Goal: Task Accomplishment & Management: Use online tool/utility

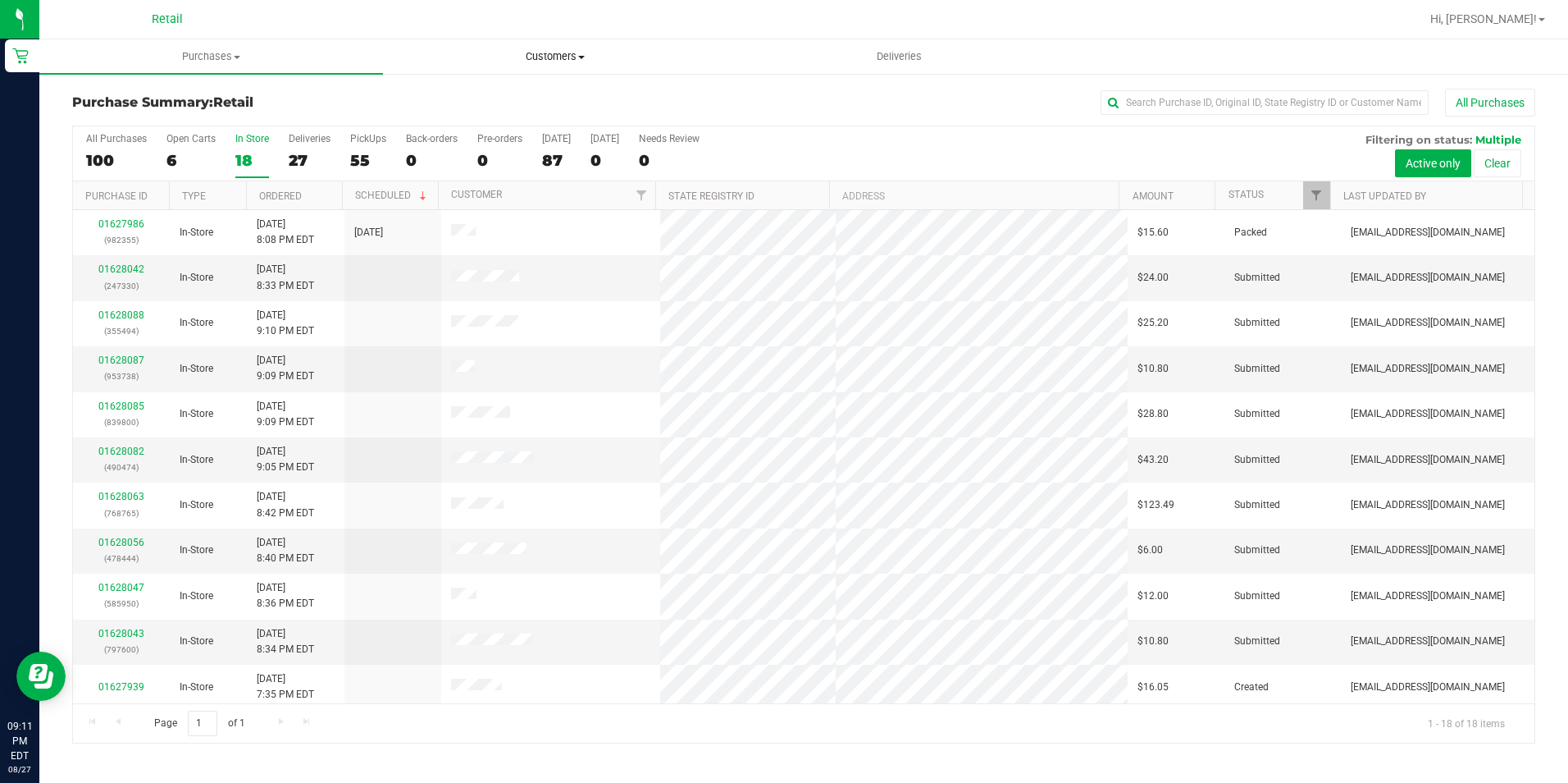
click at [555, 58] on span "Customers" at bounding box center [555, 56] width 342 height 15
click at [480, 103] on span "All customers" at bounding box center [442, 99] width 118 height 14
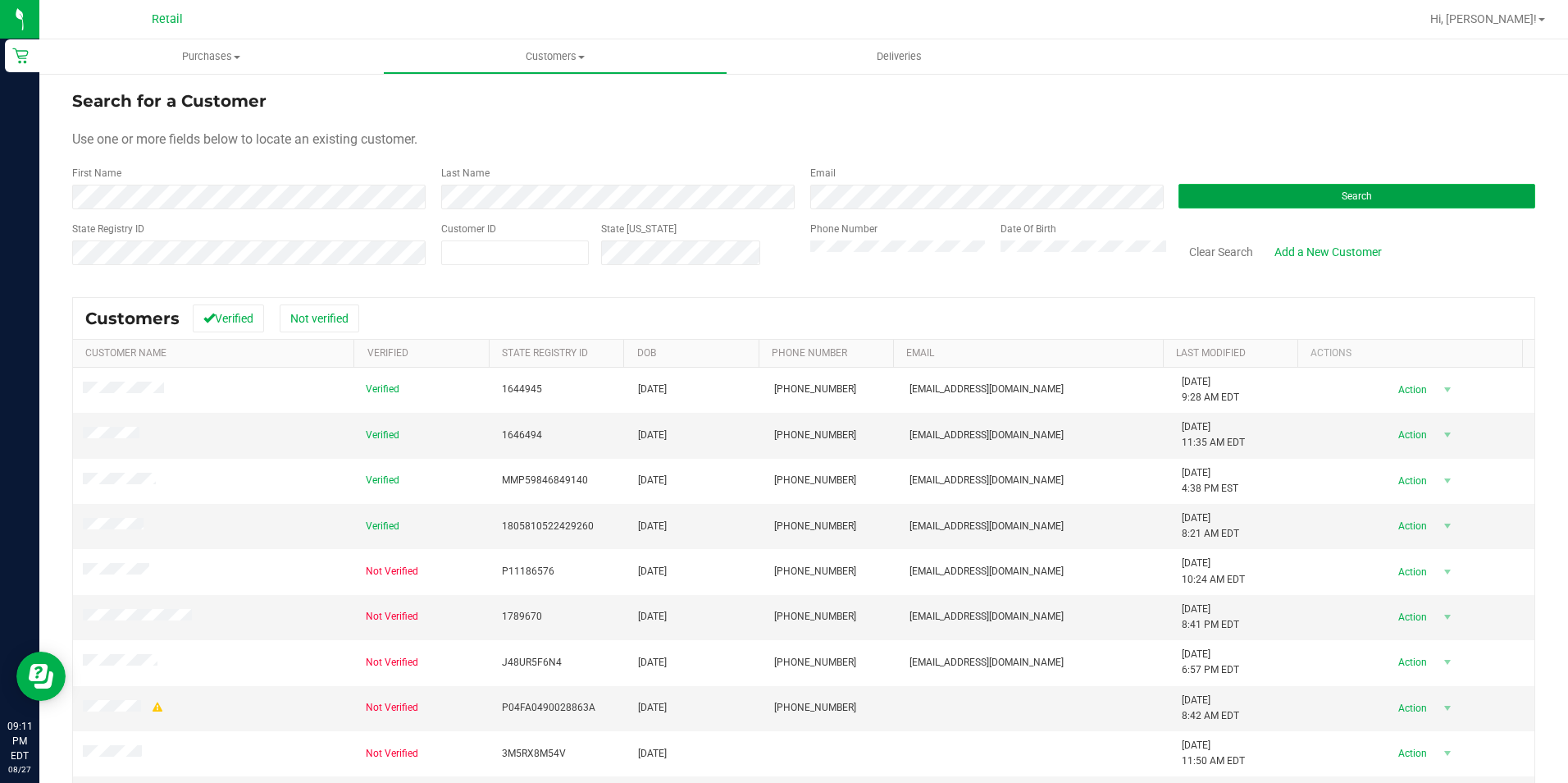
click at [1291, 196] on button "Search" at bounding box center [1357, 196] width 357 height 24
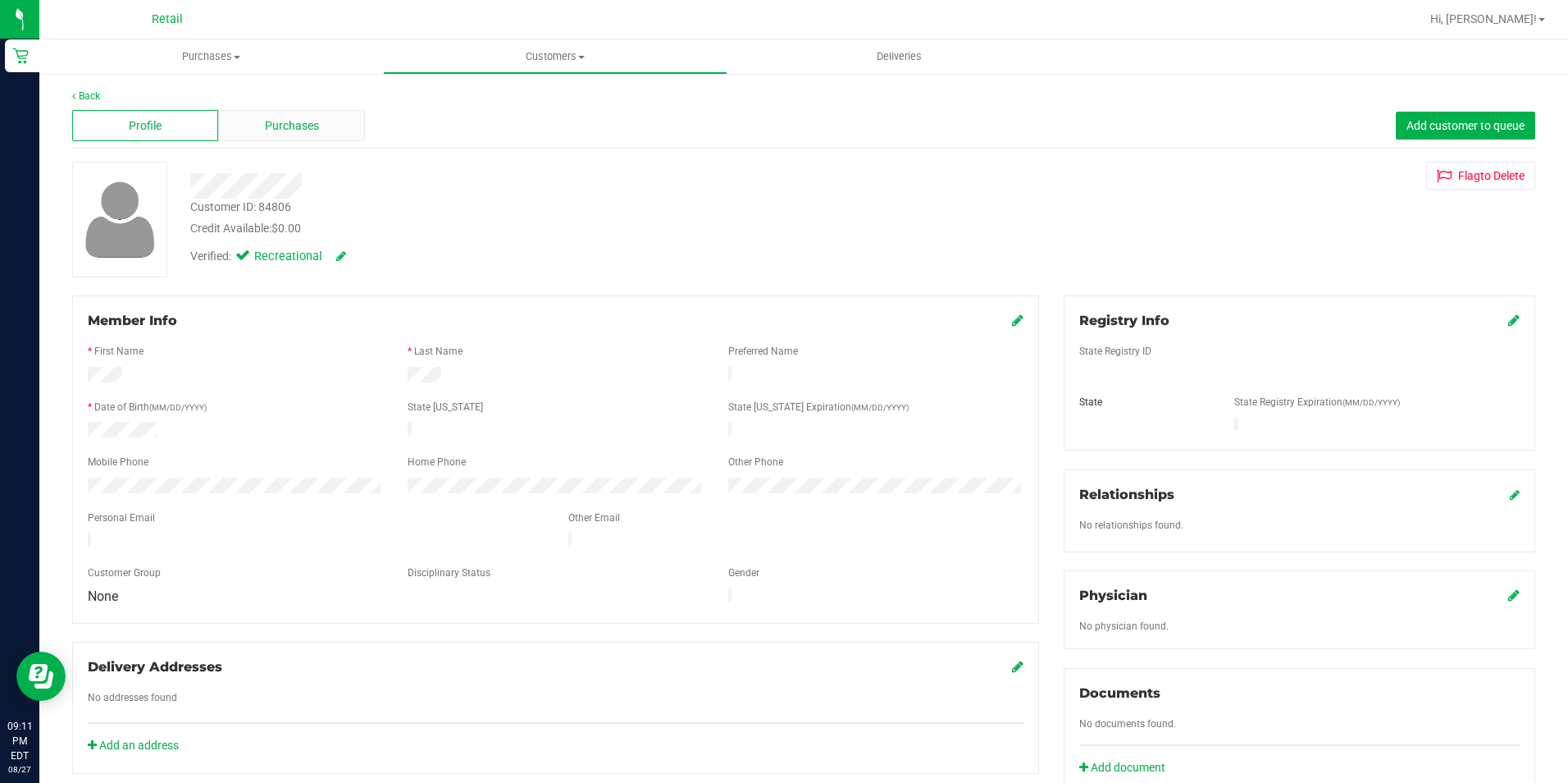
click at [323, 134] on div "Purchases" at bounding box center [291, 126] width 146 height 31
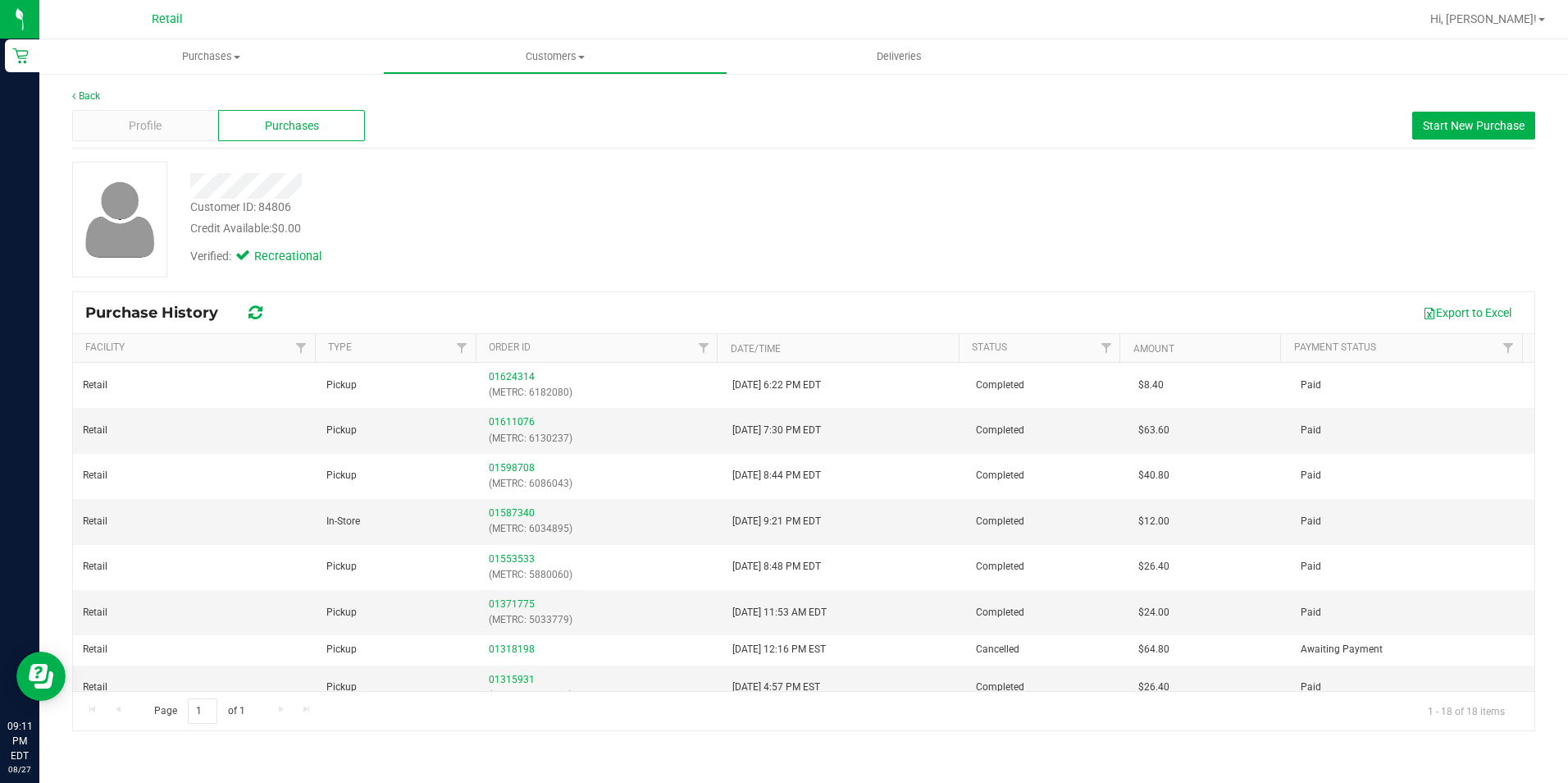
click at [527, 39] on link "Customers All customers Add a new customer All physicians" at bounding box center [555, 56] width 344 height 34
click at [486, 103] on span "All customers" at bounding box center [442, 99] width 118 height 14
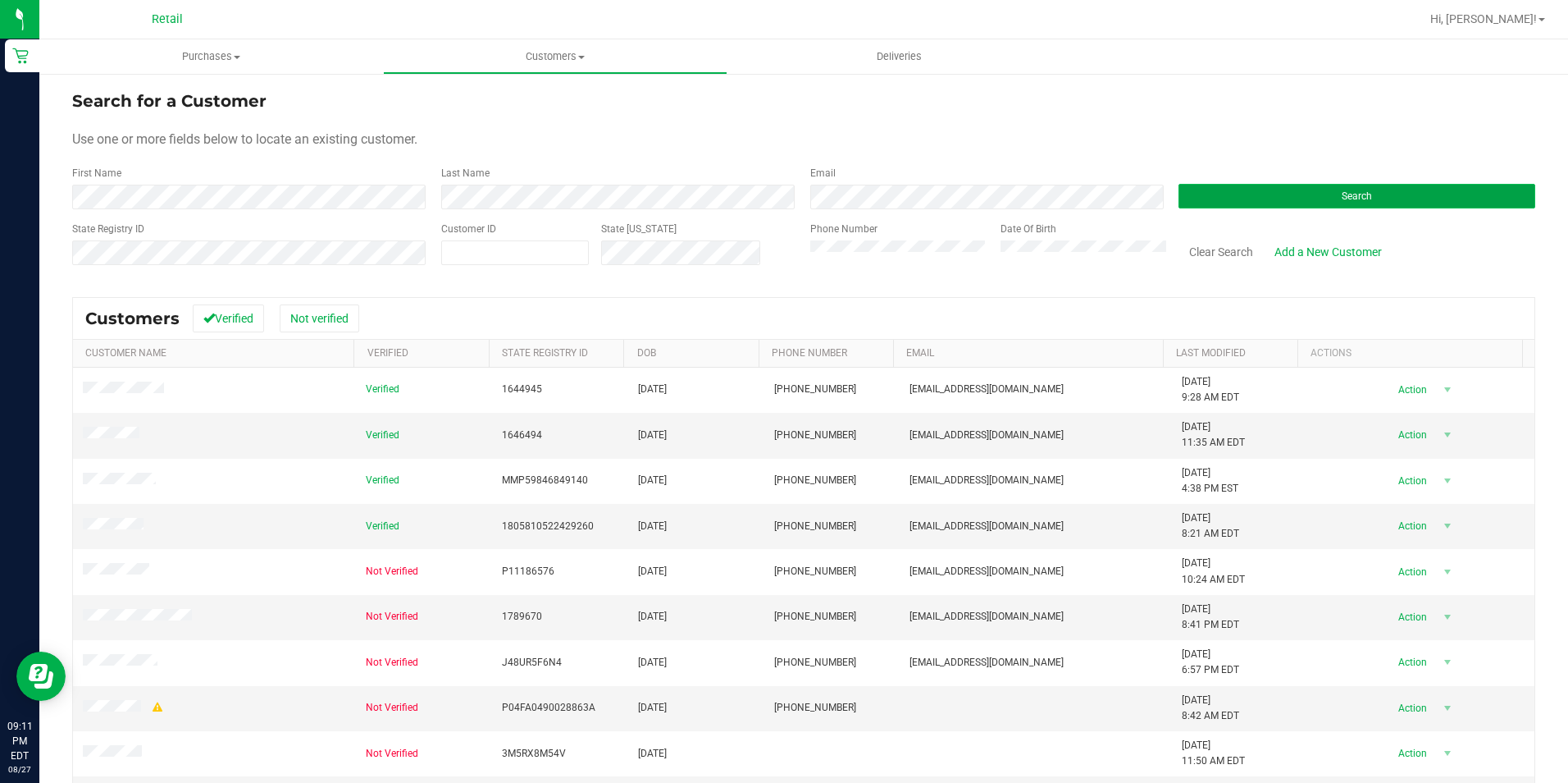
click at [1222, 203] on button "Search" at bounding box center [1357, 196] width 357 height 24
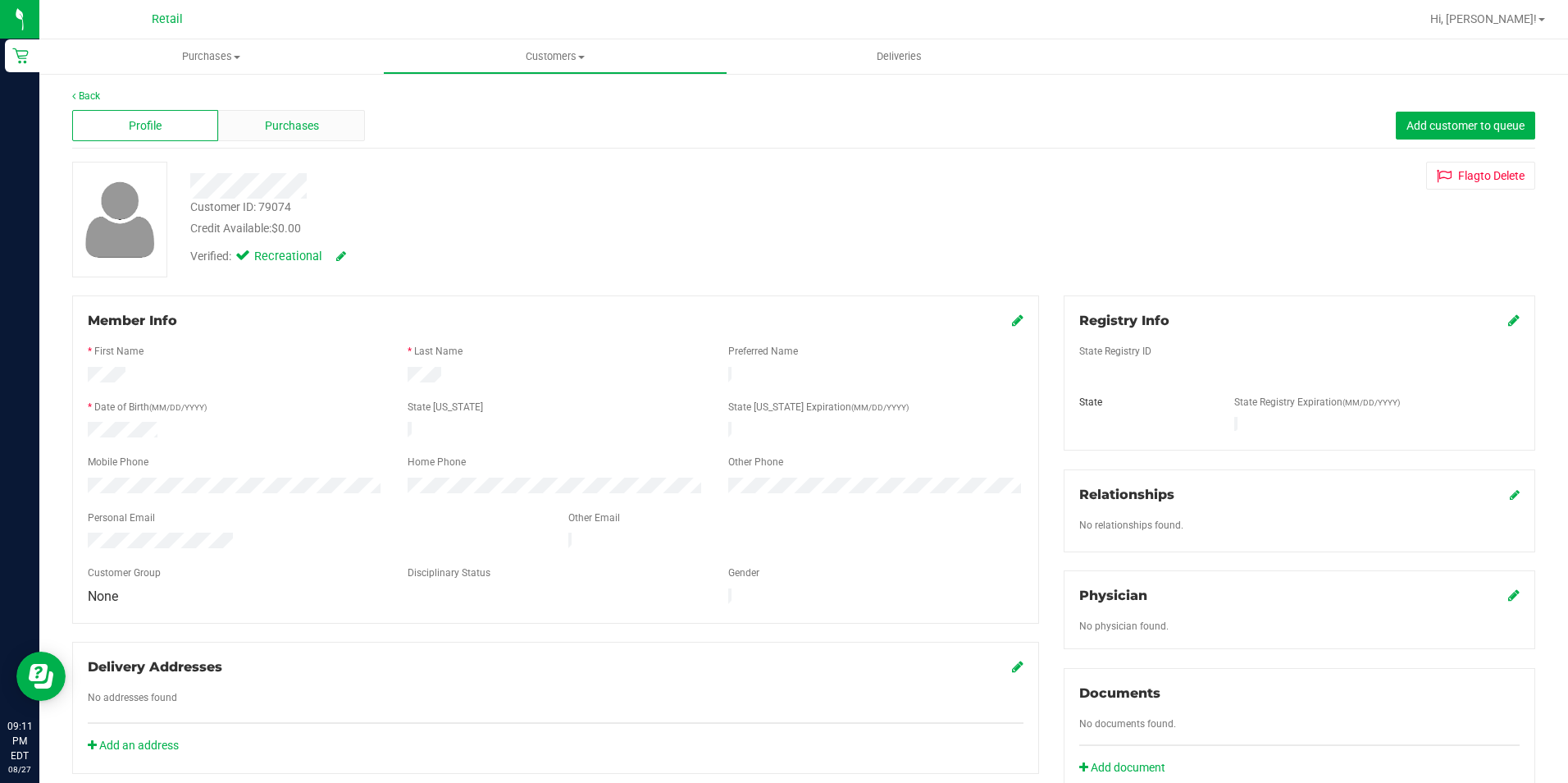
click at [304, 132] on span "Purchases" at bounding box center [292, 126] width 54 height 17
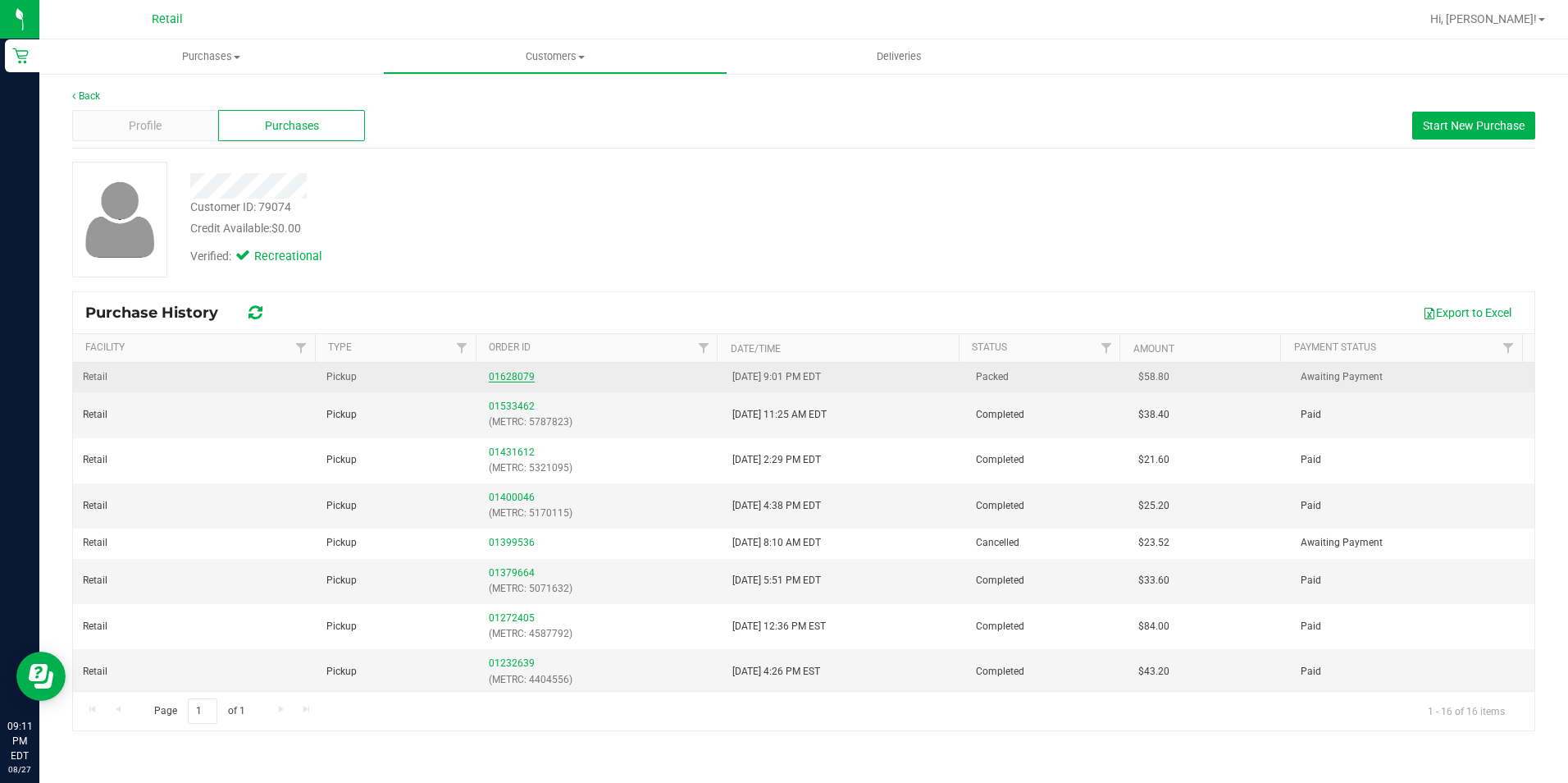
click at [519, 373] on link "01628079" at bounding box center [511, 376] width 46 height 11
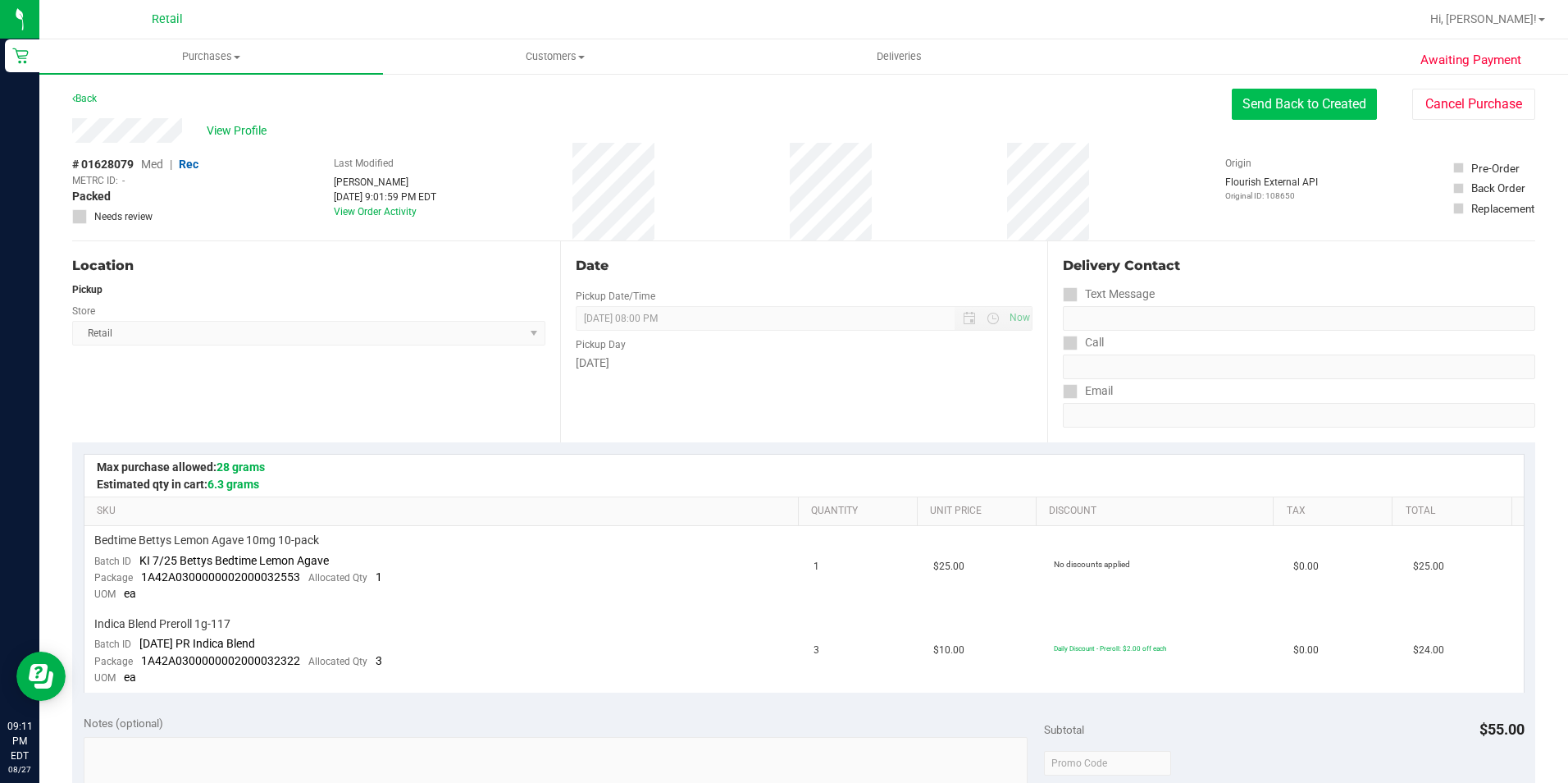
click at [1332, 113] on button "Send Back to Created" at bounding box center [1304, 105] width 145 height 31
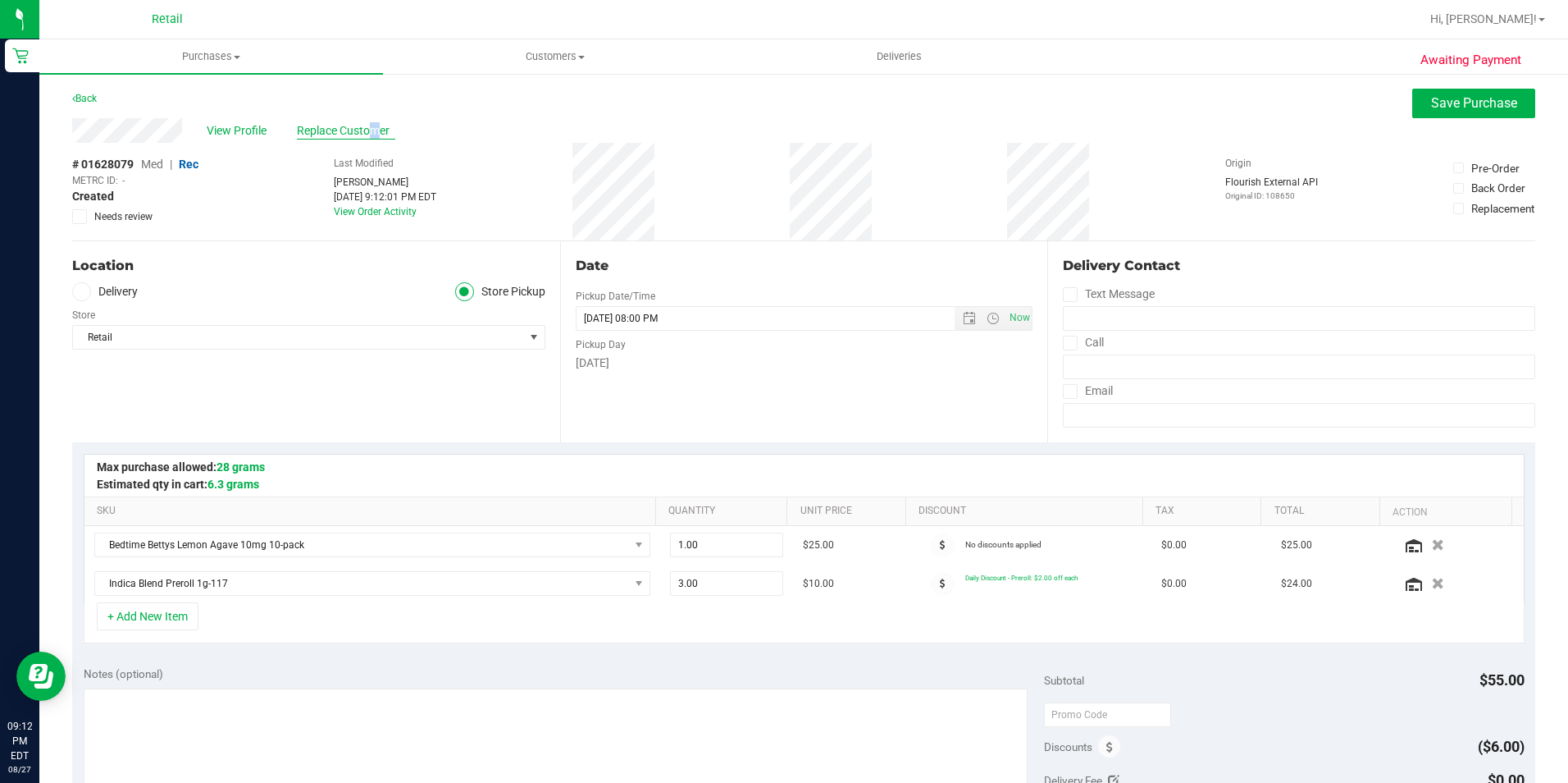
click at [315, 130] on span "Replace Customer" at bounding box center [346, 131] width 99 height 17
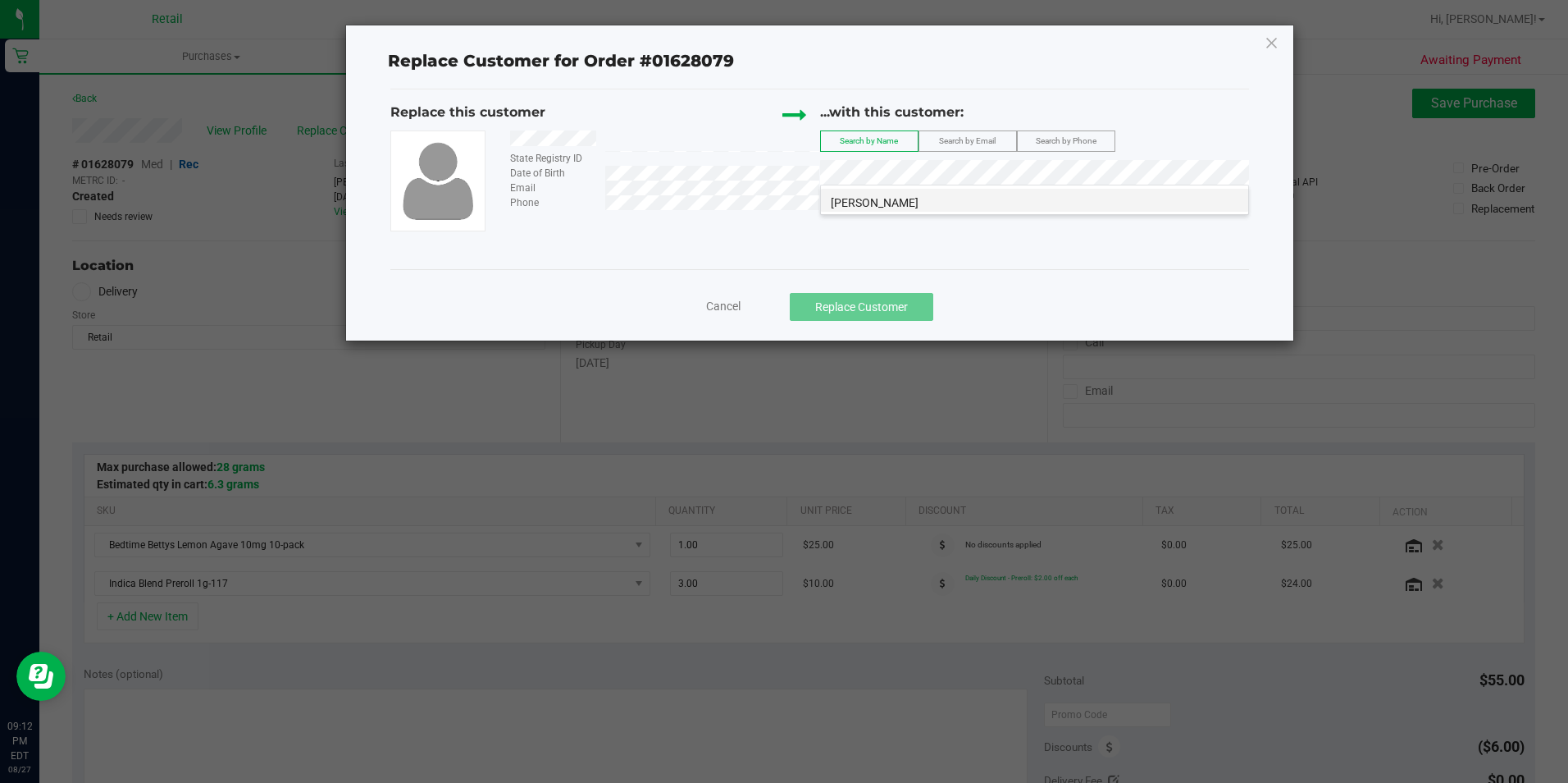
click at [892, 200] on li "[PERSON_NAME]" at bounding box center [1035, 200] width 428 height 23
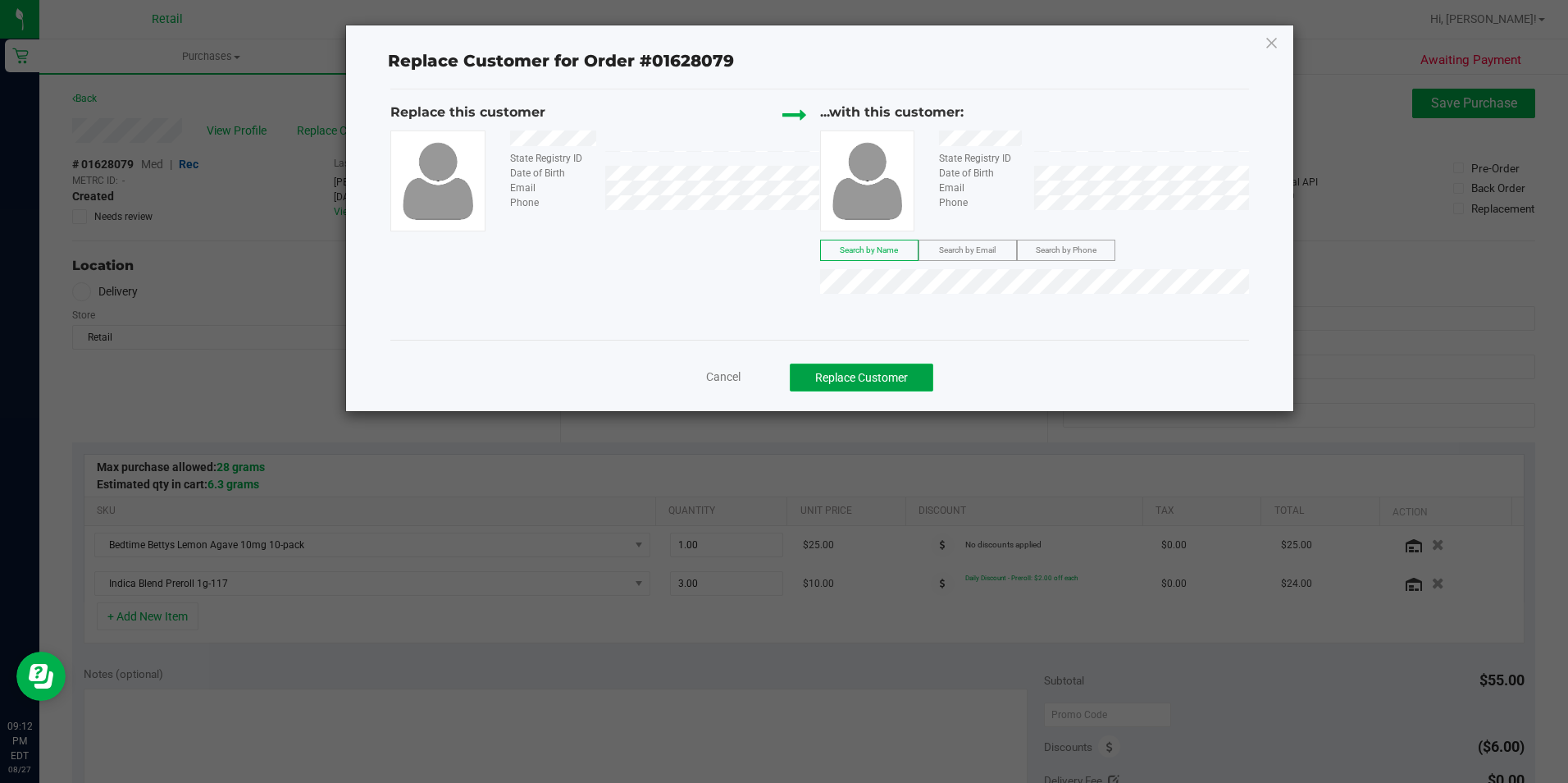
click at [852, 378] on button "Replace Customer" at bounding box center [861, 377] width 144 height 28
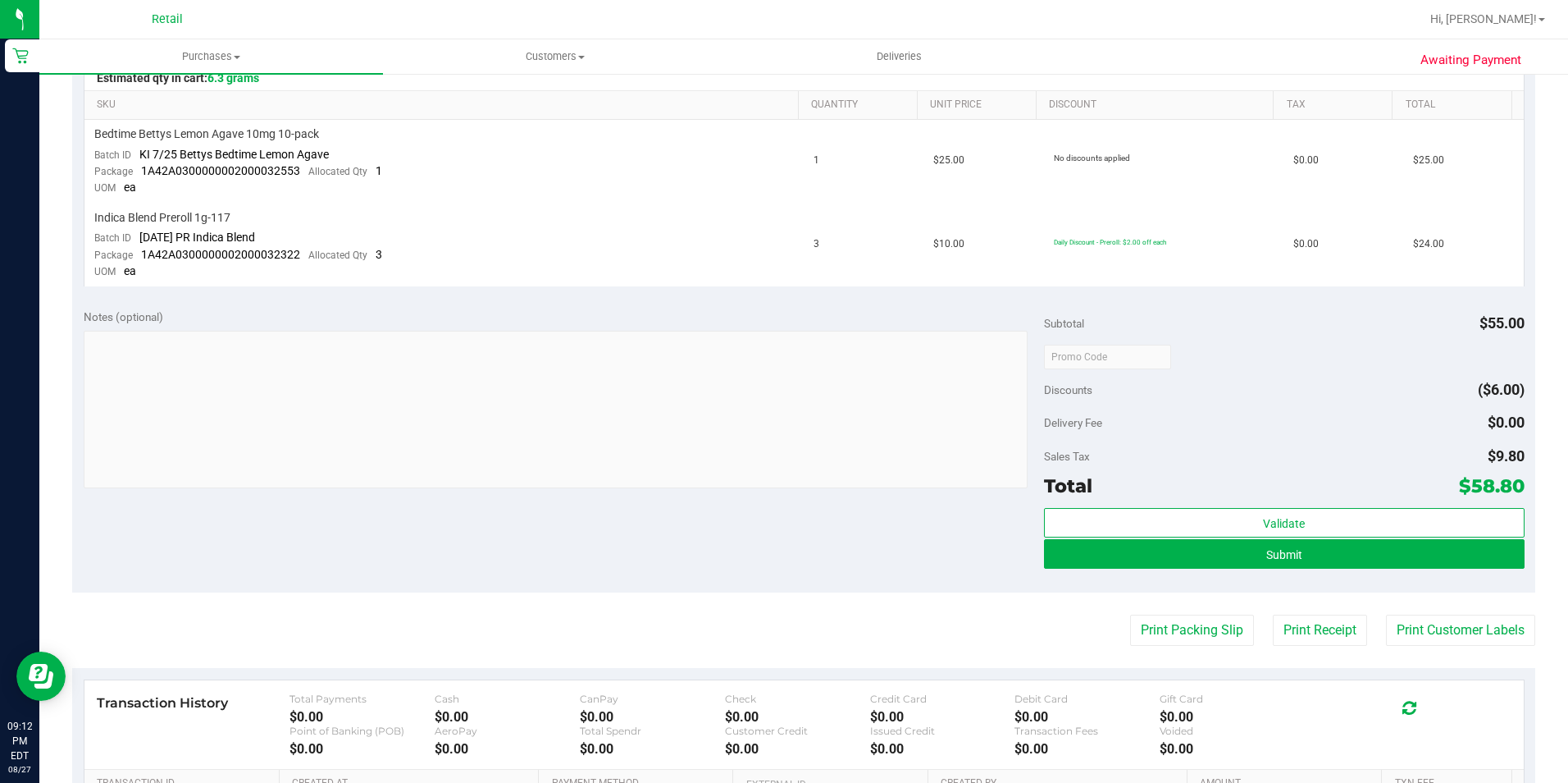
scroll to position [410, 0]
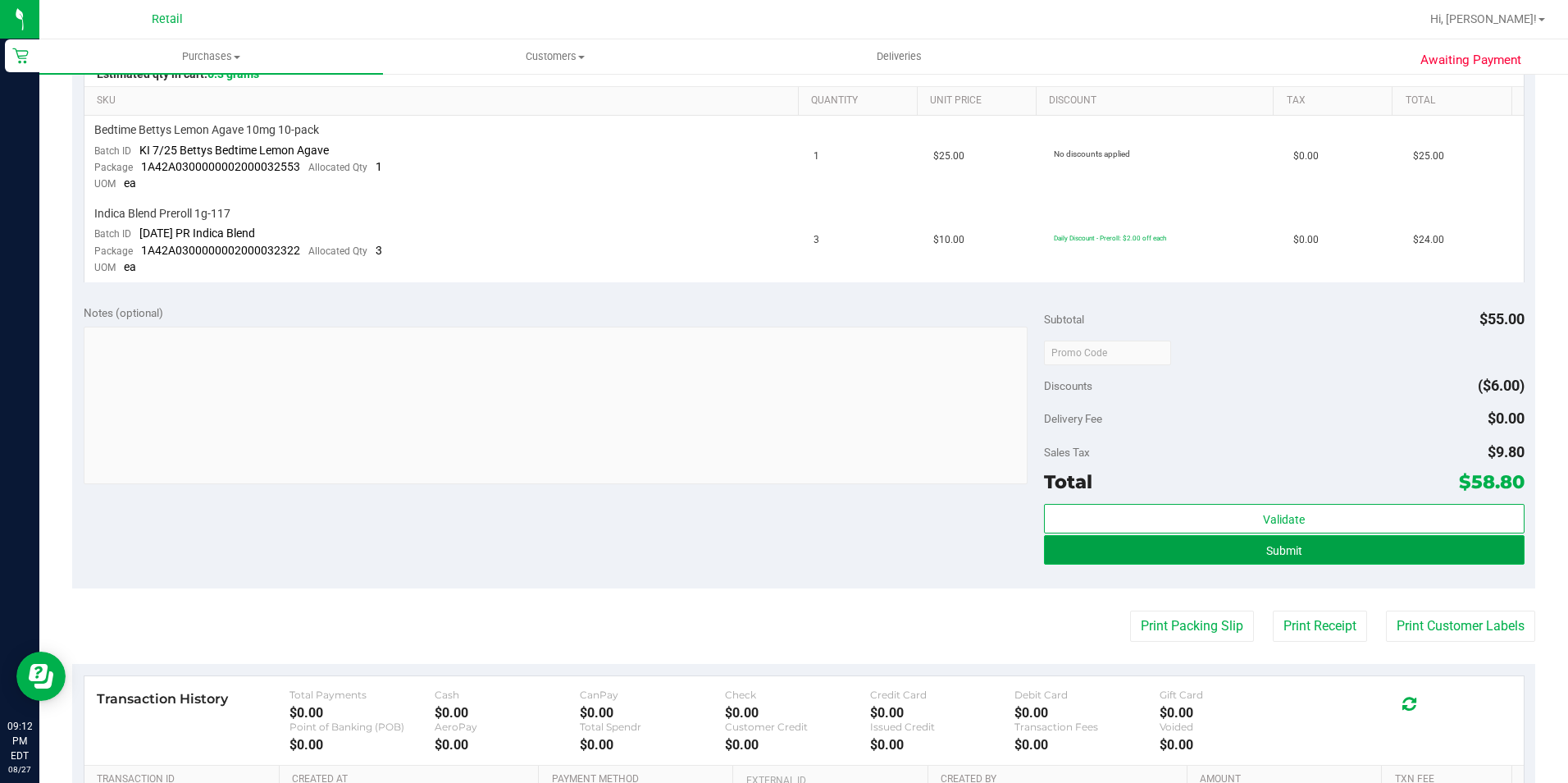
click at [1212, 557] on button "Submit" at bounding box center [1284, 550] width 481 height 30
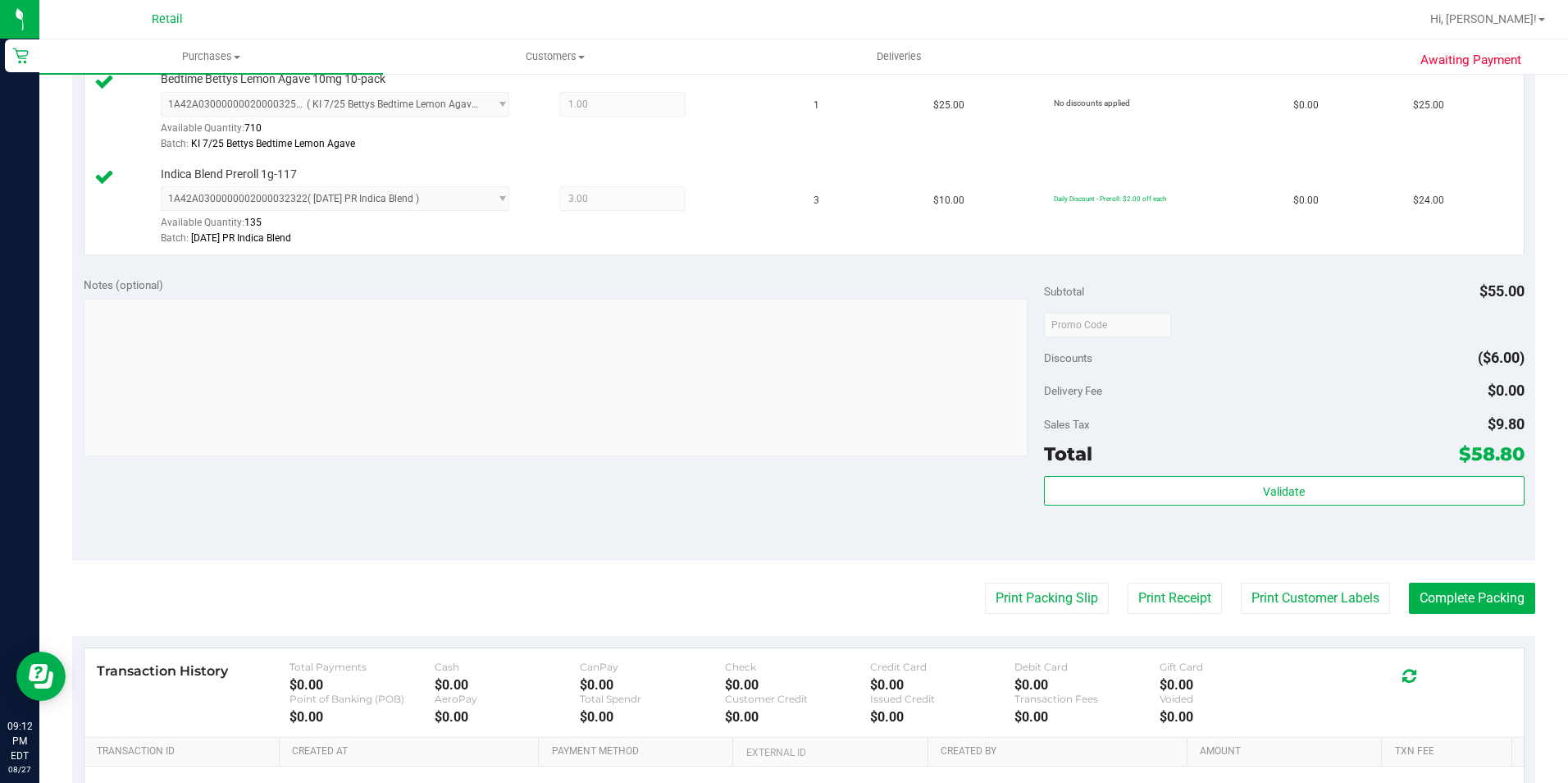
scroll to position [574, 0]
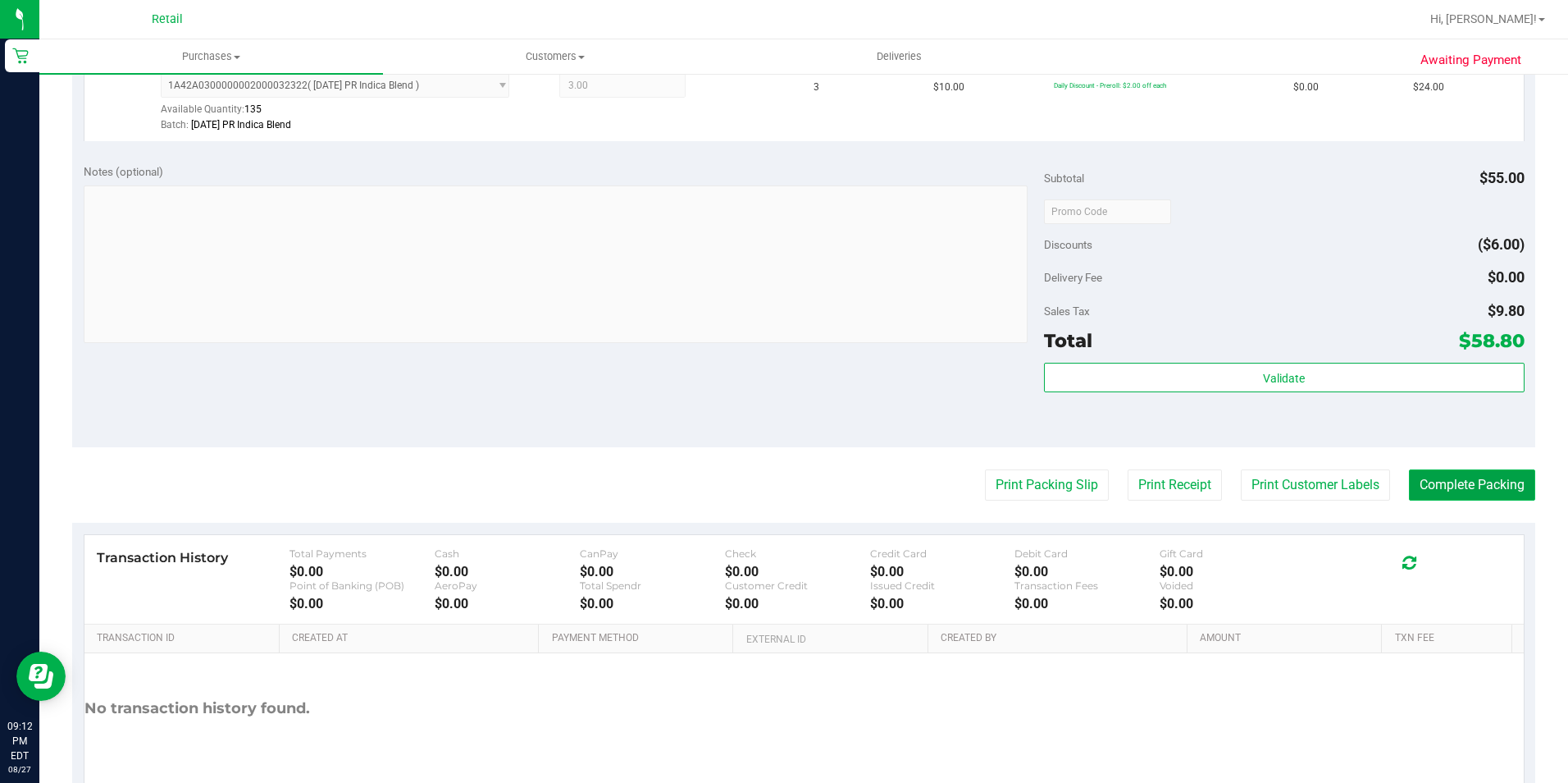
click at [1426, 491] on button "Complete Packing" at bounding box center [1472, 485] width 127 height 31
